Goal: Task Accomplishment & Management: Manage account settings

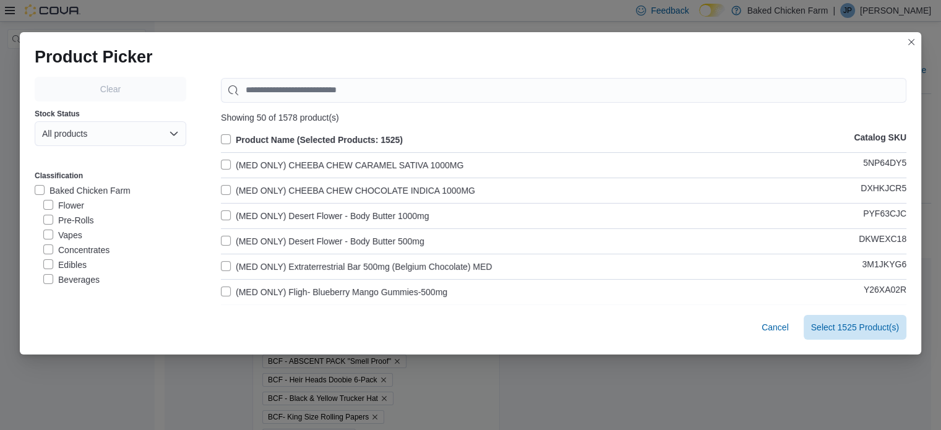
click at [222, 132] on label "Product Name (Selected Products: 1525)" at bounding box center [312, 139] width 182 height 15
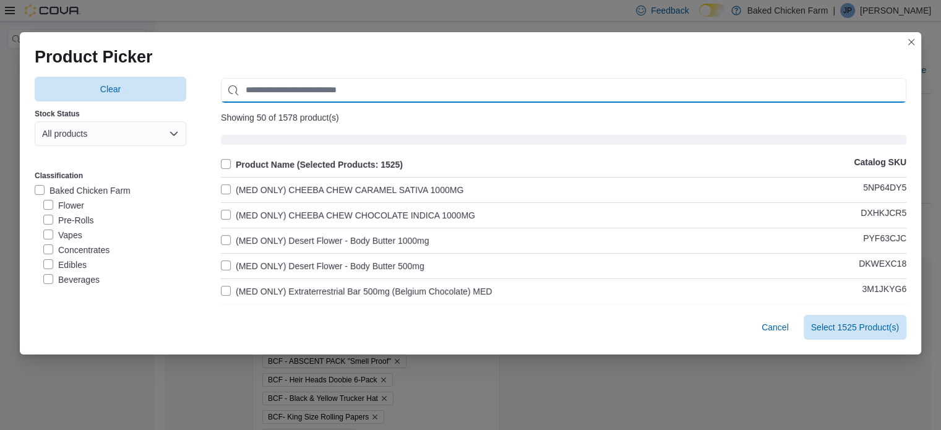
click at [264, 88] on input "Use aria labels when no actual label is in use" at bounding box center [564, 90] width 686 height 25
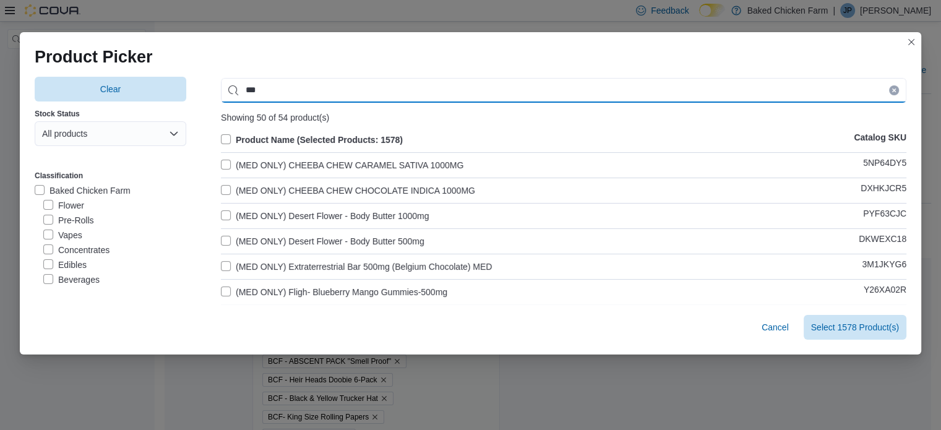
type input "***"
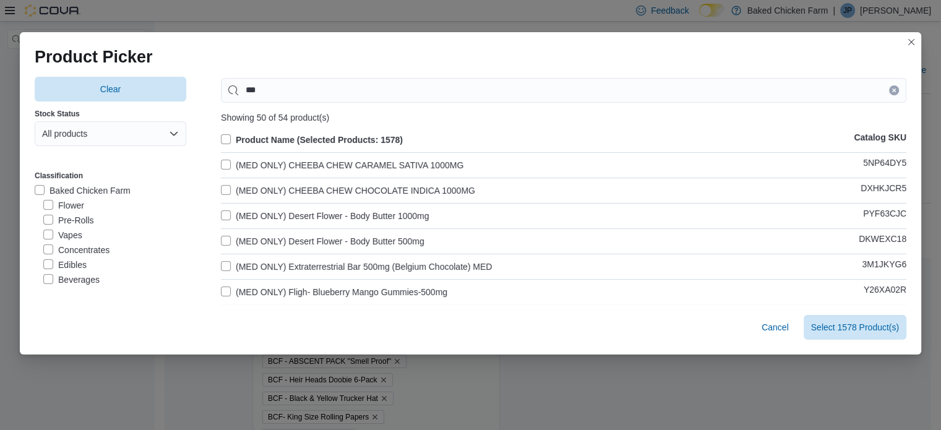
click at [223, 163] on label "(MED ONLY) CHEEBA CHEW CARAMEL SATIVA 1000MG" at bounding box center [342, 165] width 243 height 15
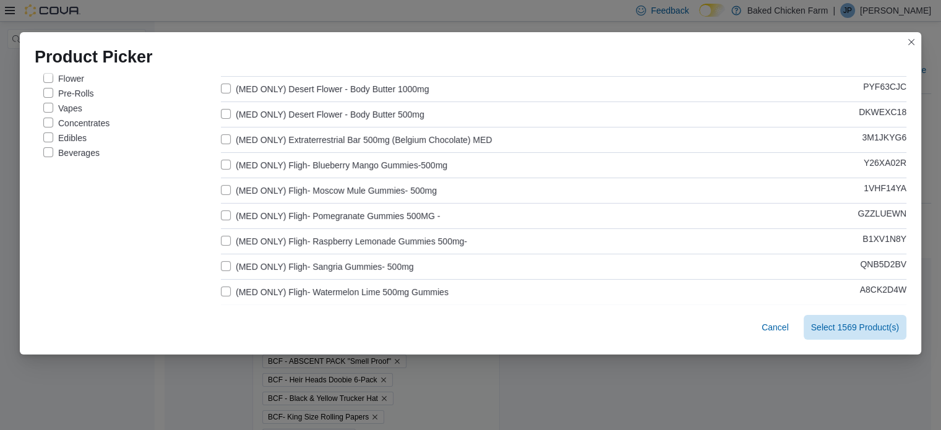
click at [223, 261] on label "(MED ONLY) Fligh- Sangria Gummies- 500mg" at bounding box center [317, 266] width 193 height 15
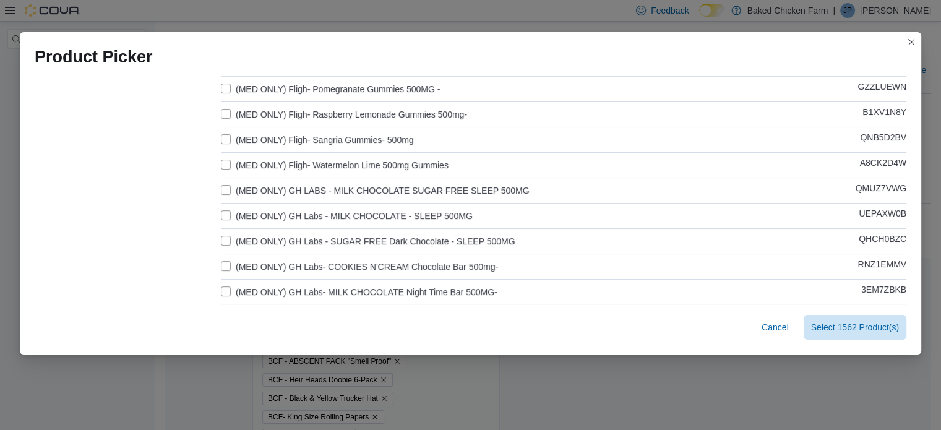
scroll to position [381, 0]
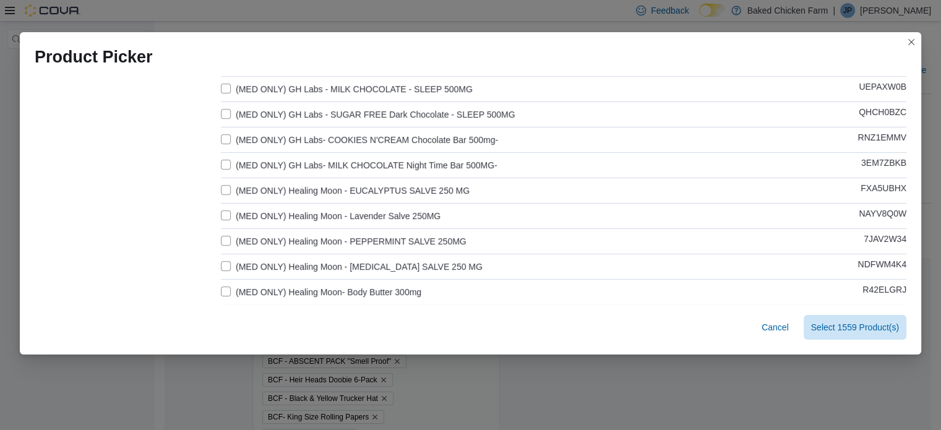
click at [221, 189] on label "(MED ONLY) Healing Moon - EUCALYPTUS SALVE 250 MG" at bounding box center [345, 190] width 249 height 15
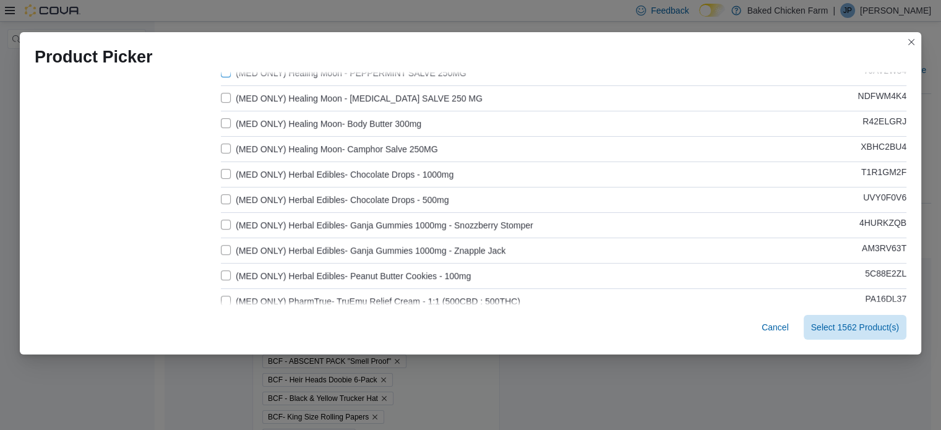
scroll to position [549, 0]
click at [223, 173] on label "(MED ONLY) Herbal Edibles- Chocolate Drops - 1000mg" at bounding box center [337, 174] width 233 height 15
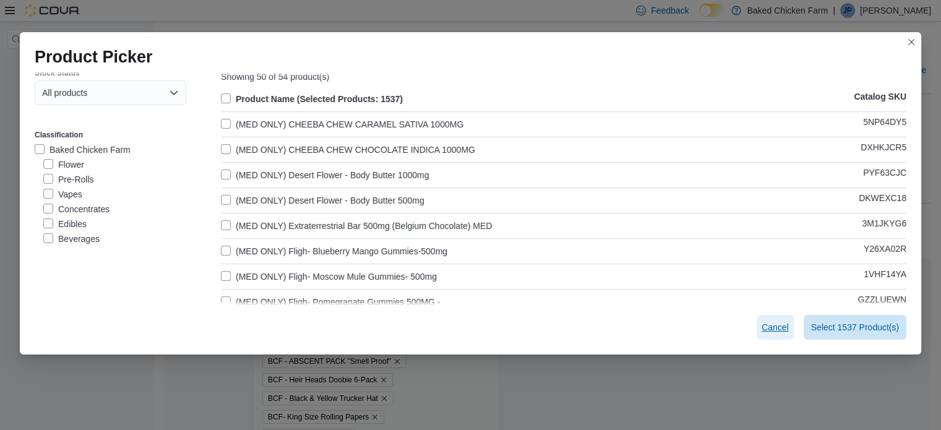
scroll to position [0, 0]
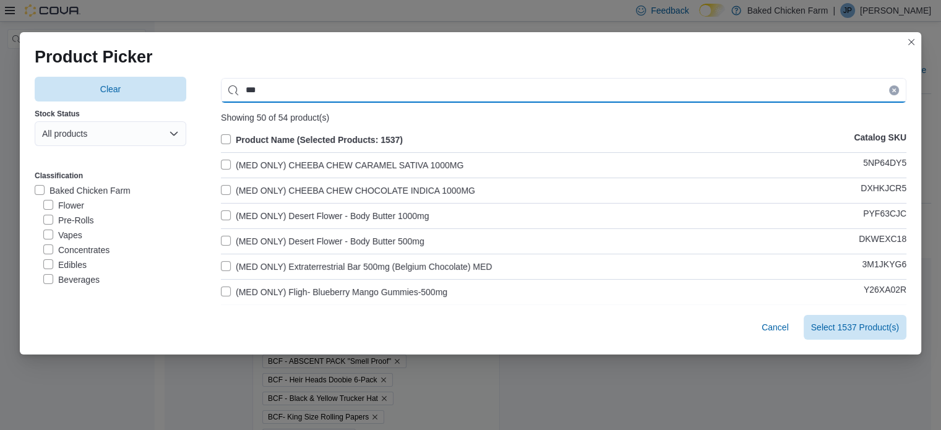
drag, startPoint x: 306, startPoint y: 87, endPoint x: 207, endPoint y: 81, distance: 99.8
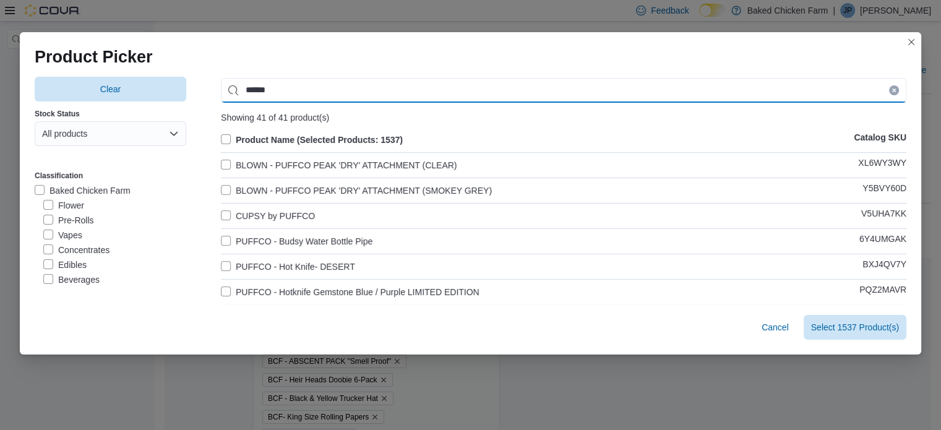
type input "******"
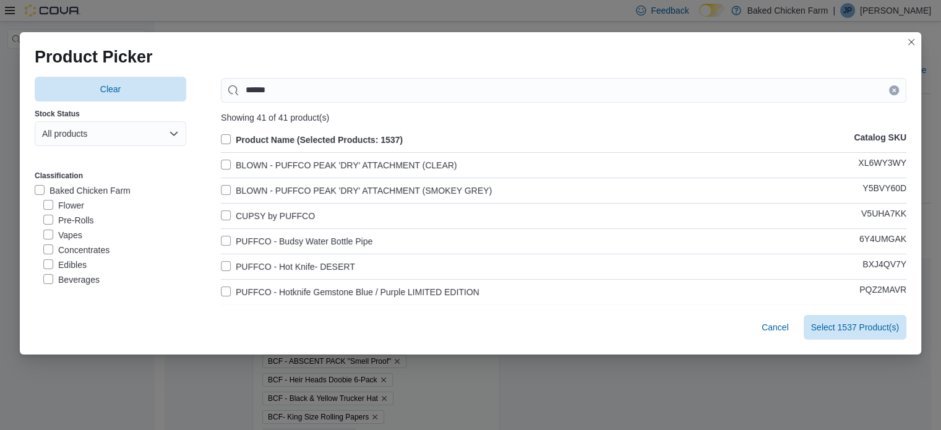
click at [223, 163] on label "BLOWN - PUFFCO PEAK 'DRY' ATTACHMENT (CLEAR)" at bounding box center [339, 165] width 236 height 15
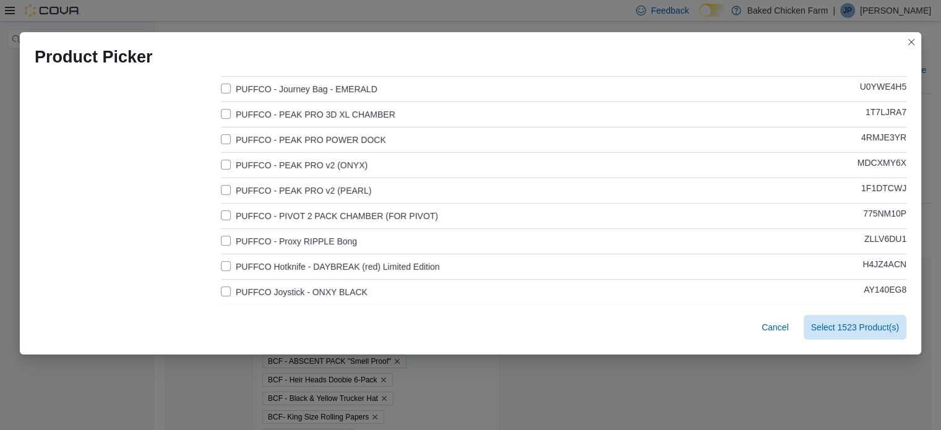
scroll to position [381, 0]
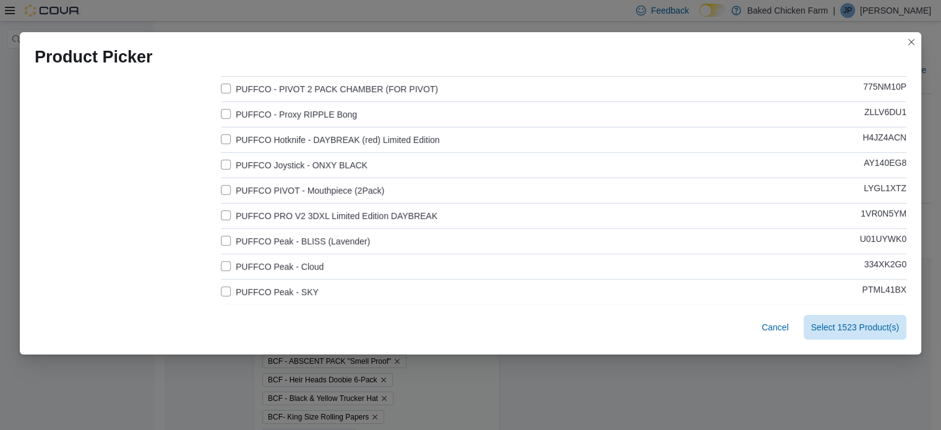
click at [223, 137] on label "PUFFCO Hotknife - DAYBREAK (red) Limited Edition" at bounding box center [330, 139] width 219 height 15
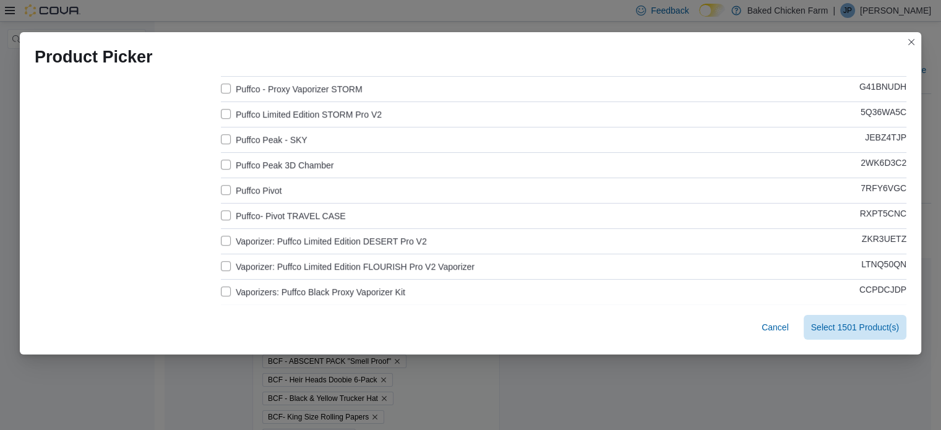
scroll to position [888, 0]
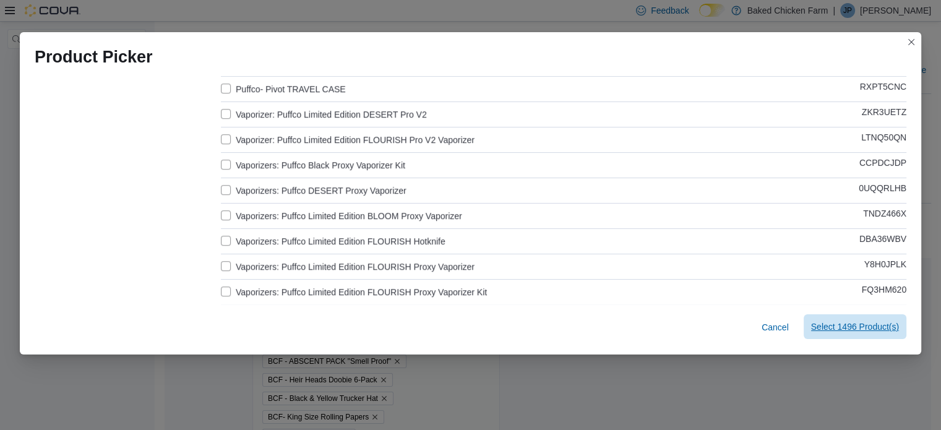
click at [836, 335] on span "Select 1496 Product(s)" at bounding box center [855, 326] width 88 height 25
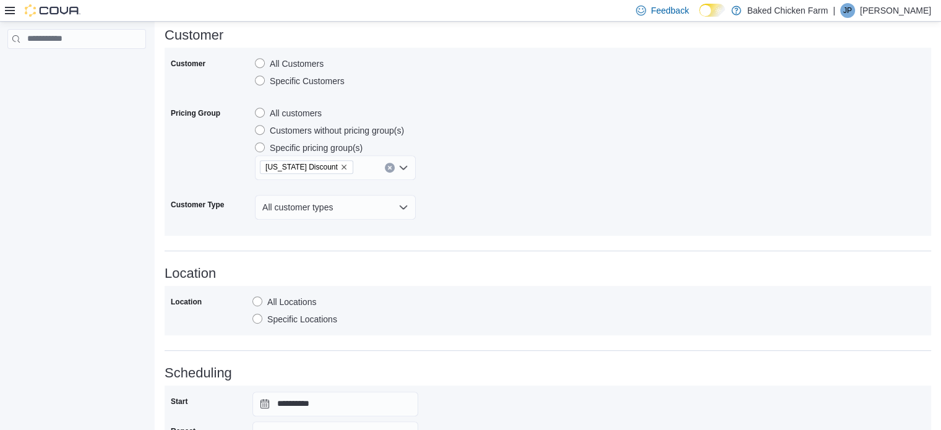
scroll to position [824, 0]
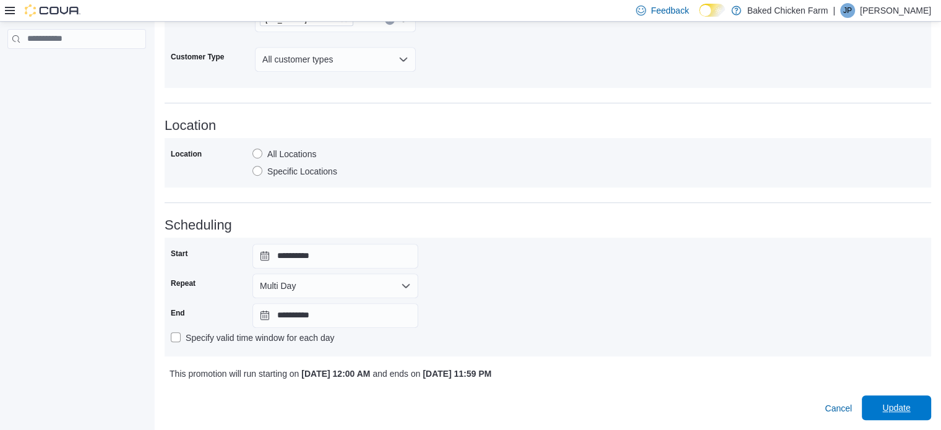
click at [910, 411] on span "Update" at bounding box center [896, 408] width 28 height 12
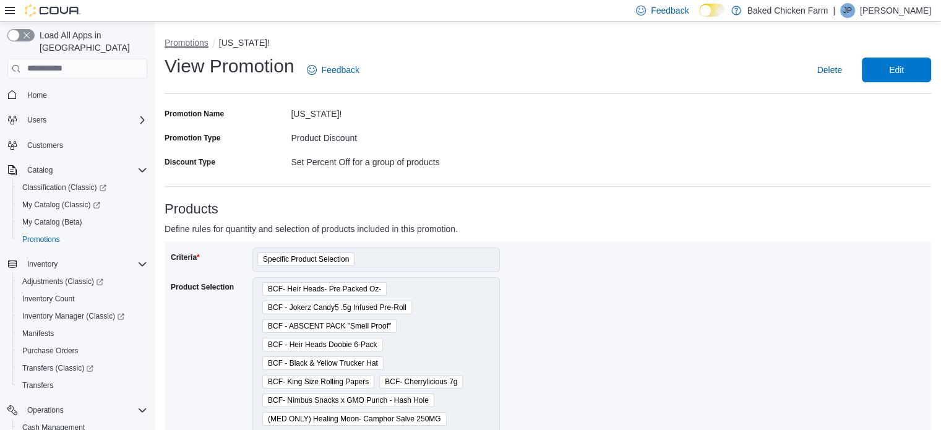
click at [184, 44] on button "Promotions" at bounding box center [187, 43] width 44 height 10
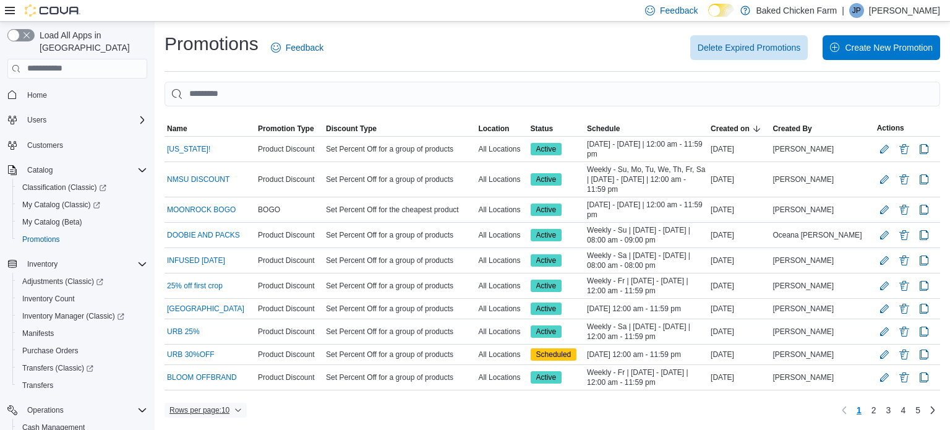
click at [226, 407] on span "Rows per page : 10" at bounding box center [200, 410] width 60 height 10
click at [227, 387] on span "50 rows" at bounding box center [222, 382] width 40 height 10
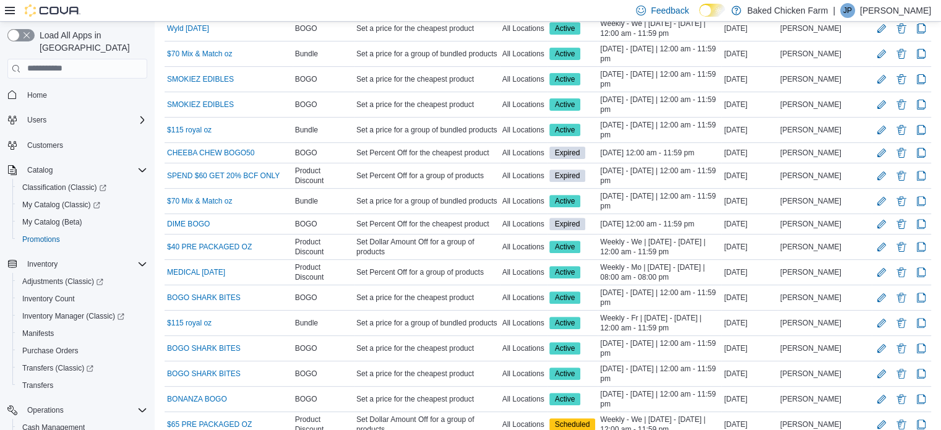
scroll to position [434, 0]
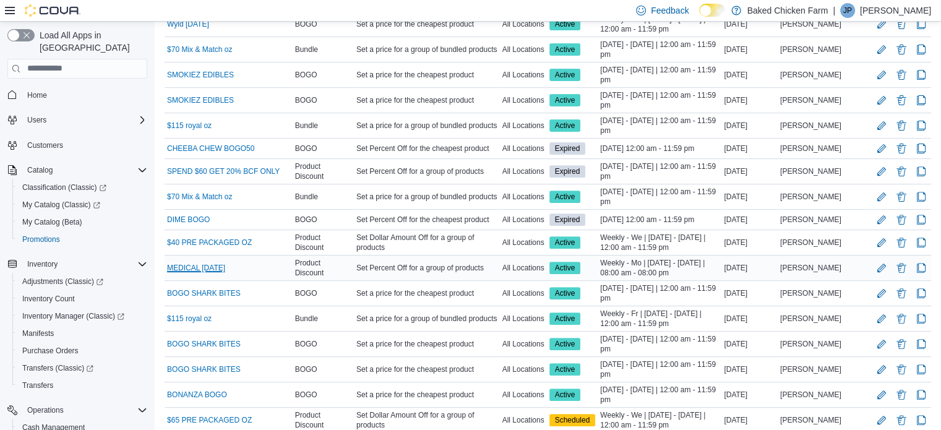
click at [193, 263] on link "MEDICAL [DATE]" at bounding box center [196, 268] width 58 height 10
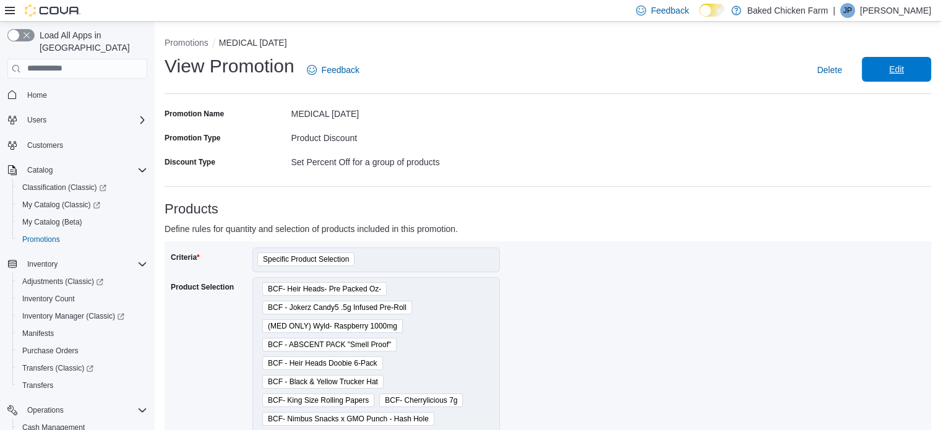
click at [904, 74] on span "Edit" at bounding box center [896, 69] width 15 height 12
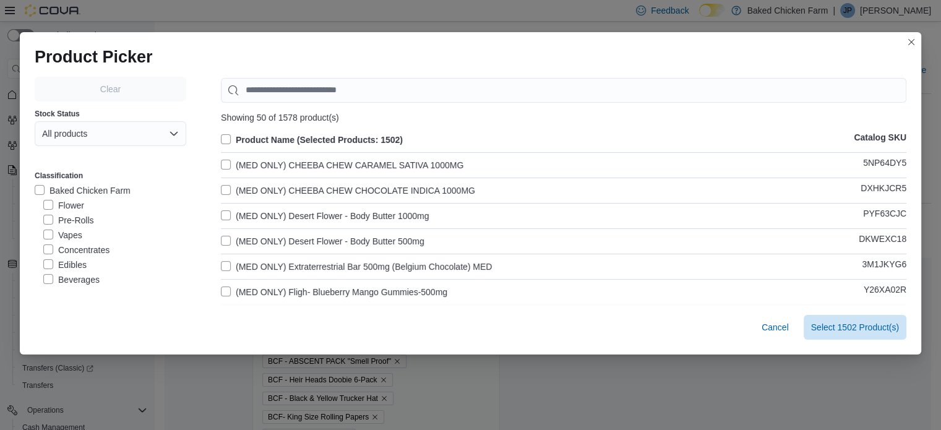
click at [225, 138] on label "Product Name (Selected Products: 1502)" at bounding box center [312, 139] width 182 height 15
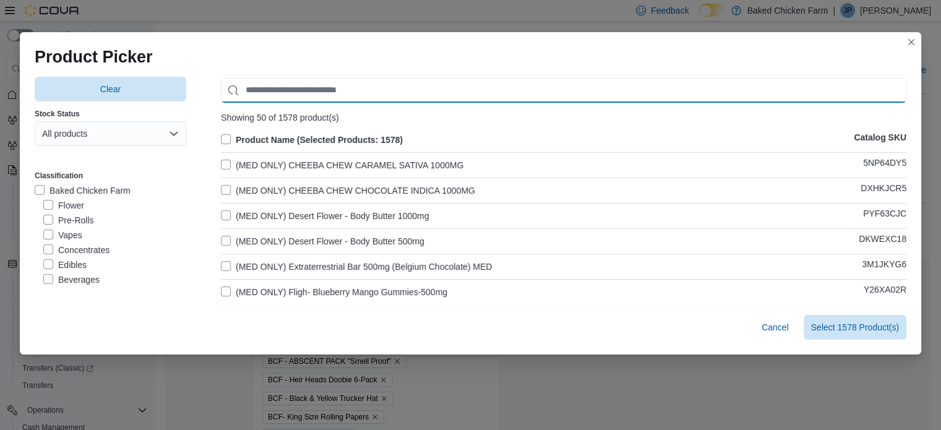
click at [314, 91] on input "Use aria labels when no actual label is in use" at bounding box center [564, 90] width 686 height 25
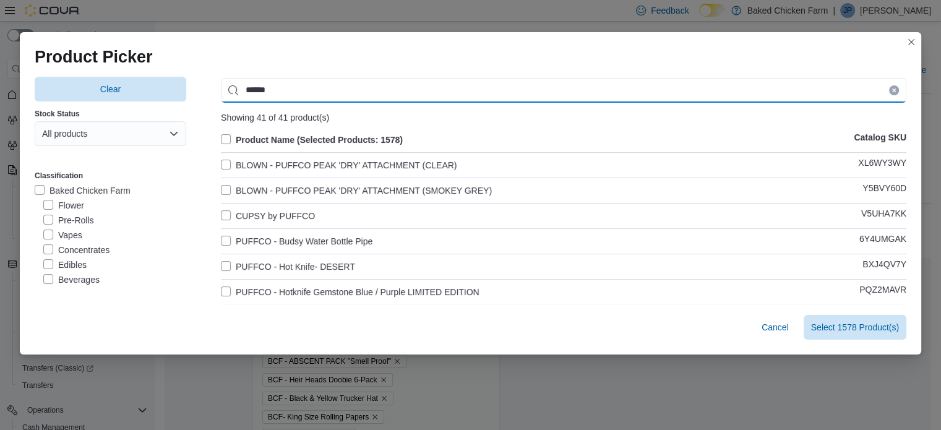
type input "******"
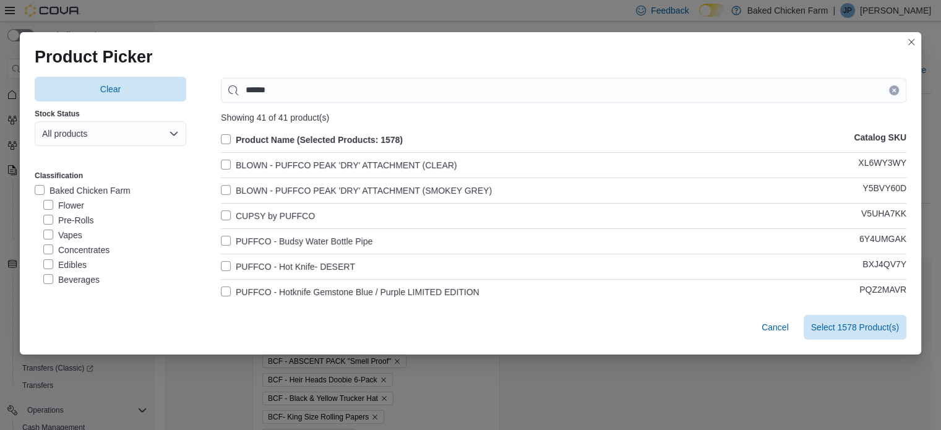
click at [223, 165] on label "BLOWN - PUFFCO PEAK 'DRY' ATTACHMENT (CLEAR)" at bounding box center [339, 165] width 236 height 15
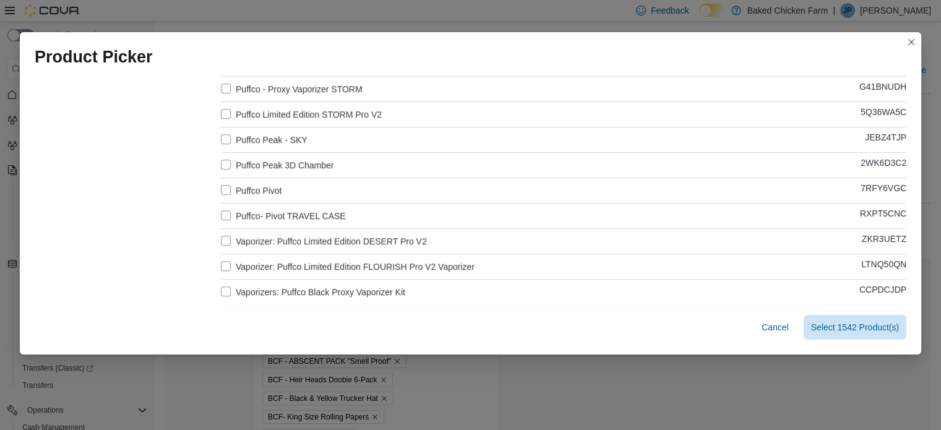
scroll to position [888, 0]
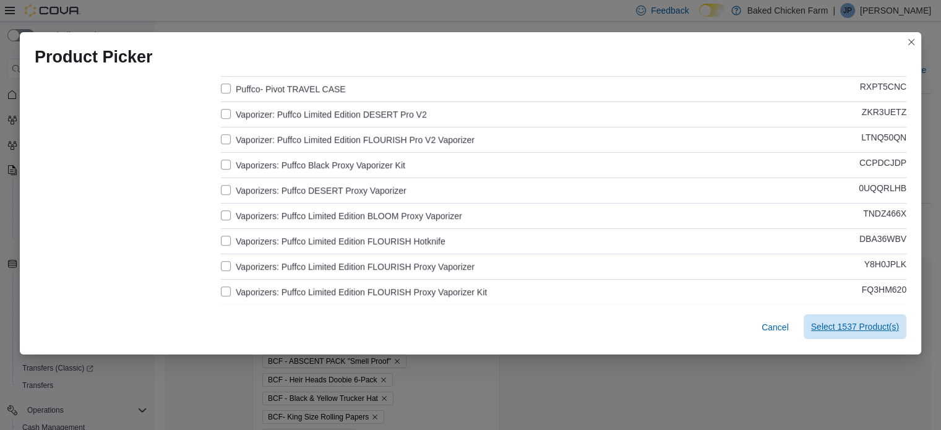
click at [888, 327] on span "Select 1537 Product(s)" at bounding box center [855, 327] width 88 height 12
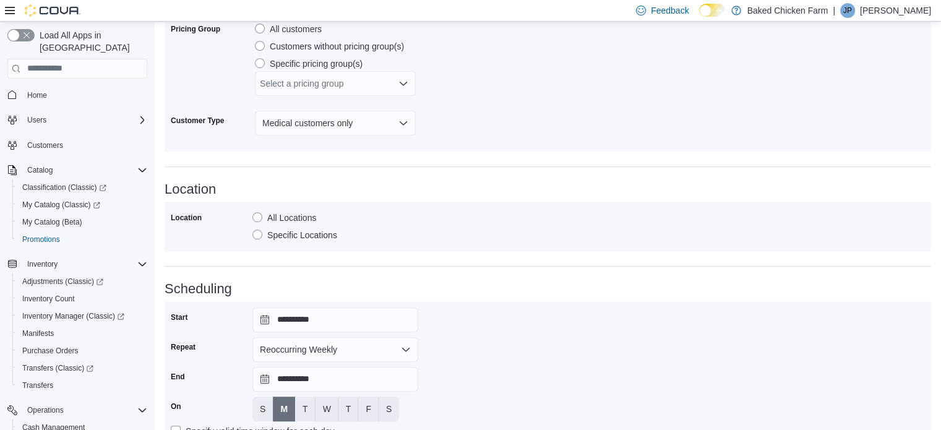
scroll to position [910, 0]
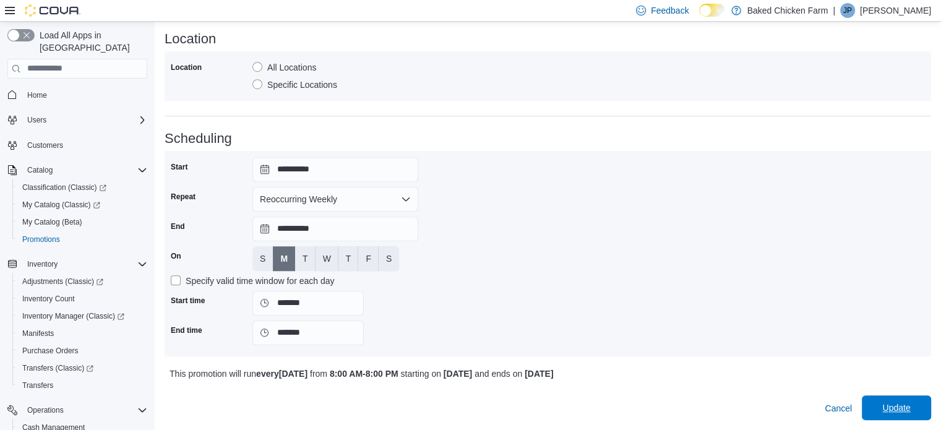
click at [910, 406] on span "Update" at bounding box center [896, 408] width 28 height 12
